Goal: Information Seeking & Learning: Understand process/instructions

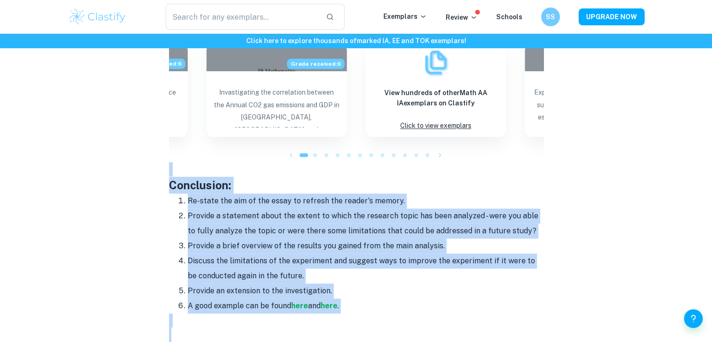
scroll to position [1036, 0]
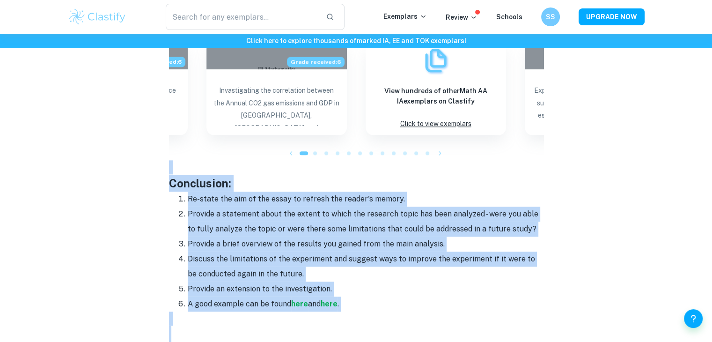
drag, startPoint x: 167, startPoint y: 140, endPoint x: 346, endPoint y: 306, distance: 244.5
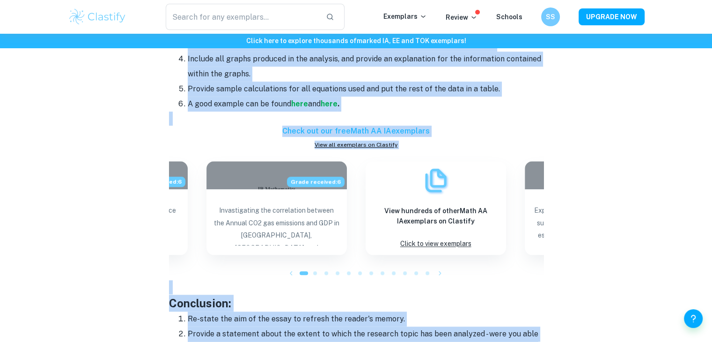
scroll to position [910, 0]
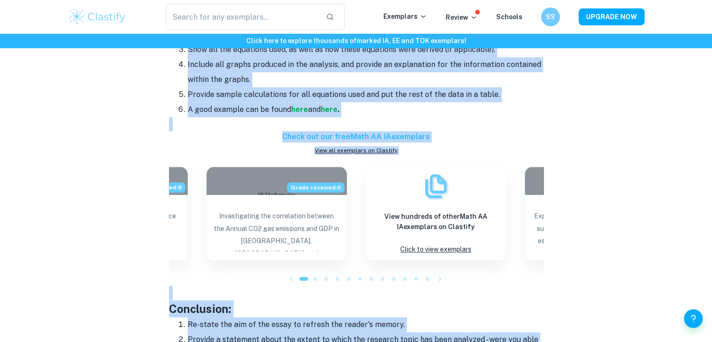
click at [380, 117] on p at bounding box center [356, 124] width 375 height 14
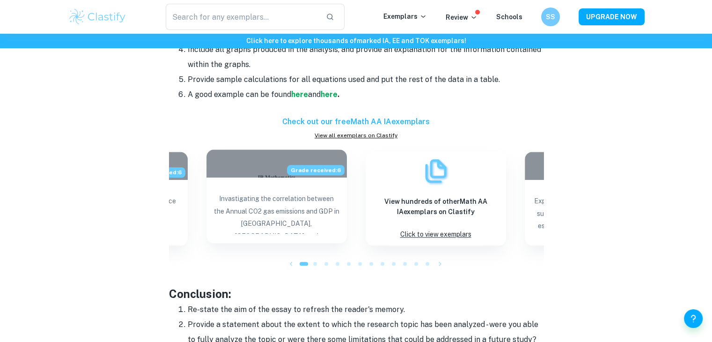
scroll to position [920, 0]
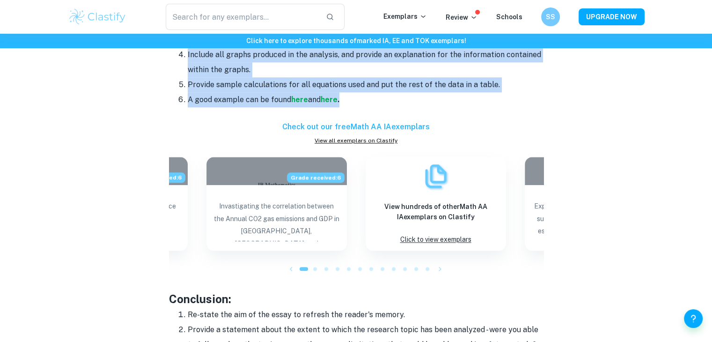
drag, startPoint x: 167, startPoint y: 118, endPoint x: 350, endPoint y: 99, distance: 184.1
copy div "Lorem ipsu: Dolorsi ame conse ad elit seddo. Eius tempor incidid utl etdo magna…"
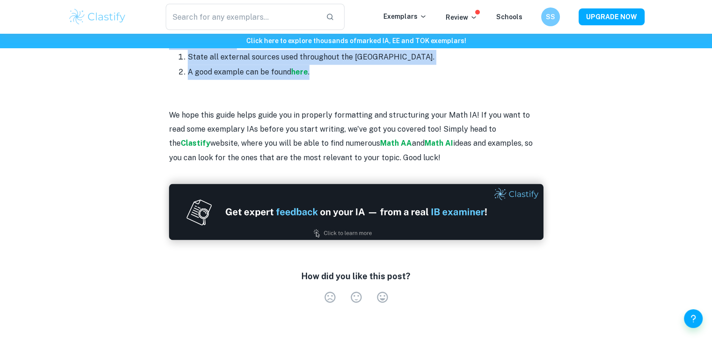
scroll to position [1297, 0]
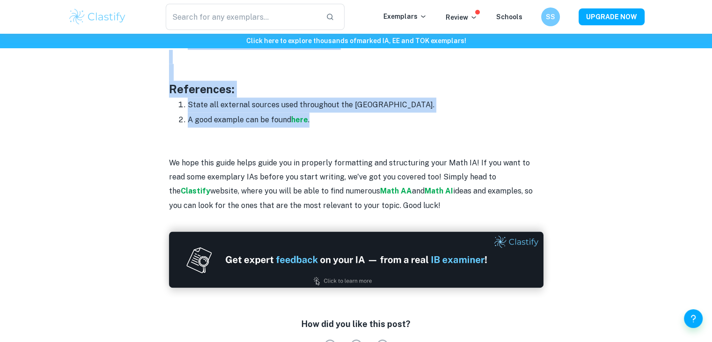
drag, startPoint x: 166, startPoint y: 163, endPoint x: 348, endPoint y: 118, distance: 187.6
copy div "Conclusion: Re-state the aim of the essay to refresh the reader's memory. Provi…"
